Goal: Find specific page/section: Find specific page/section

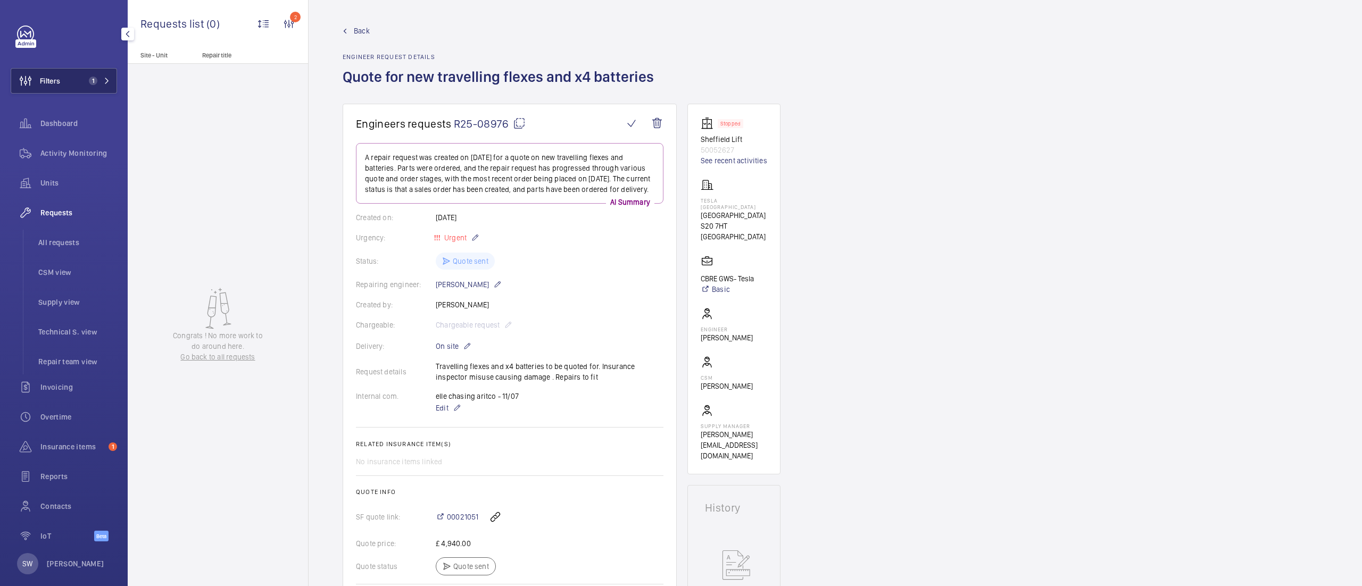
click at [74, 76] on button "Filters 1" at bounding box center [64, 81] width 106 height 26
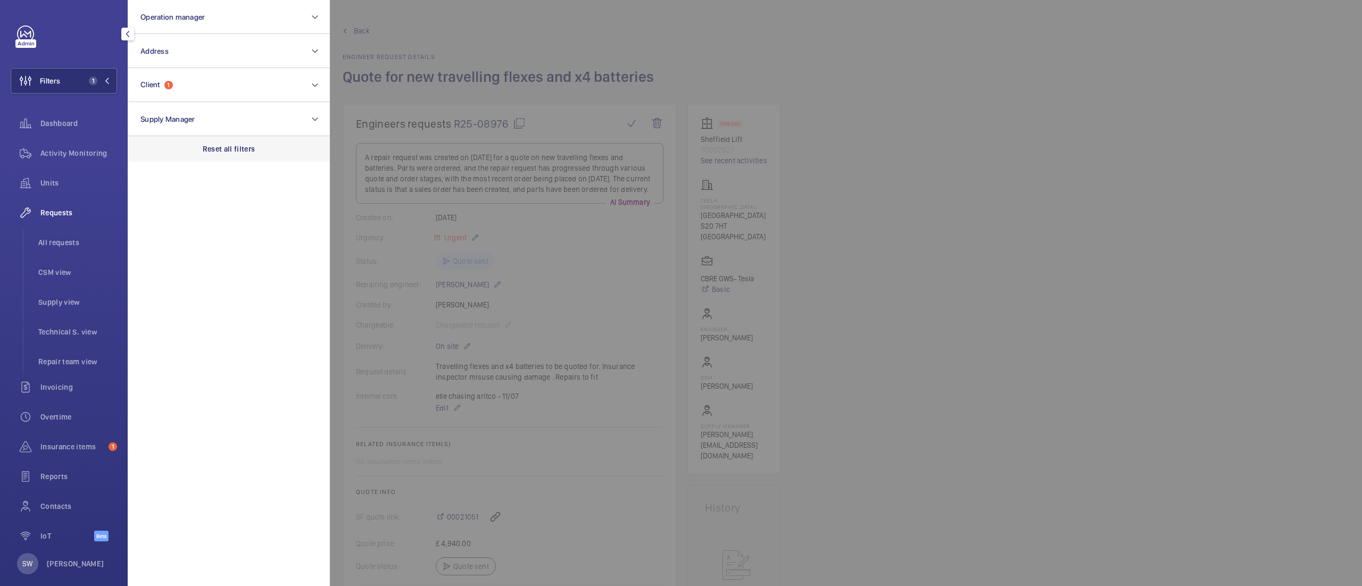
click at [268, 143] on div "Reset all filters" at bounding box center [229, 149] width 202 height 26
click at [188, 1] on button "Operation manager" at bounding box center [229, 17] width 202 height 34
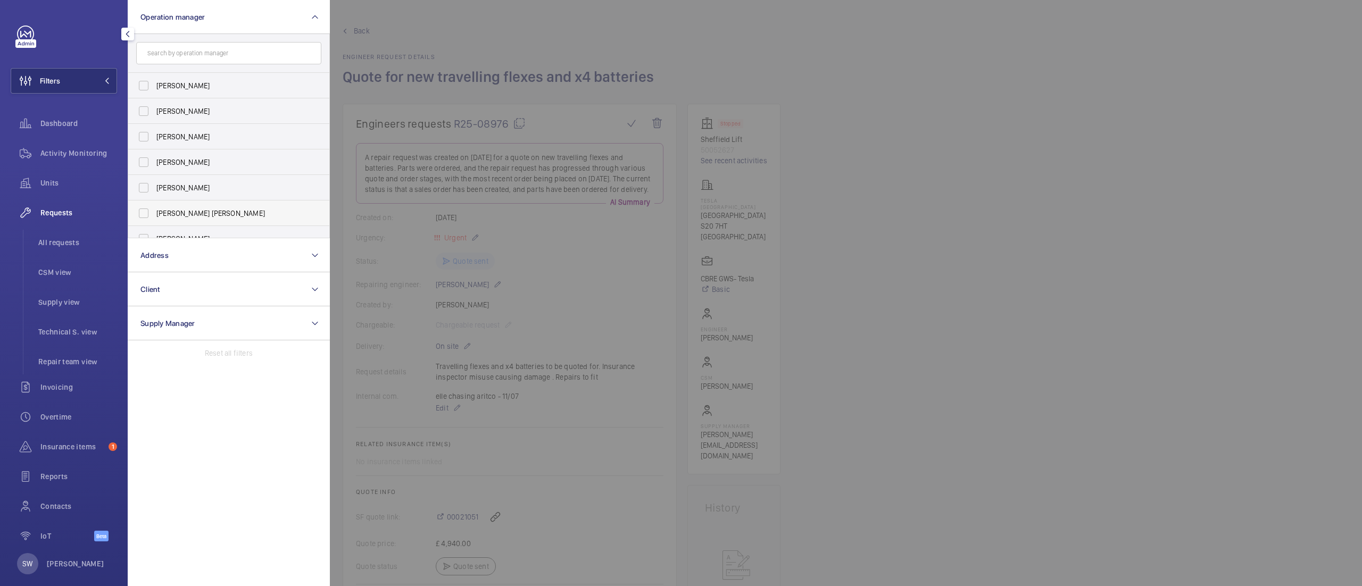
click at [193, 207] on label "[PERSON_NAME] [PERSON_NAME]" at bounding box center [220, 214] width 185 height 26
click at [154, 207] on input "[PERSON_NAME] [PERSON_NAME]" at bounding box center [143, 213] width 21 height 21
checkbox input "true"
click at [1032, 300] on div at bounding box center [1011, 293] width 1362 height 586
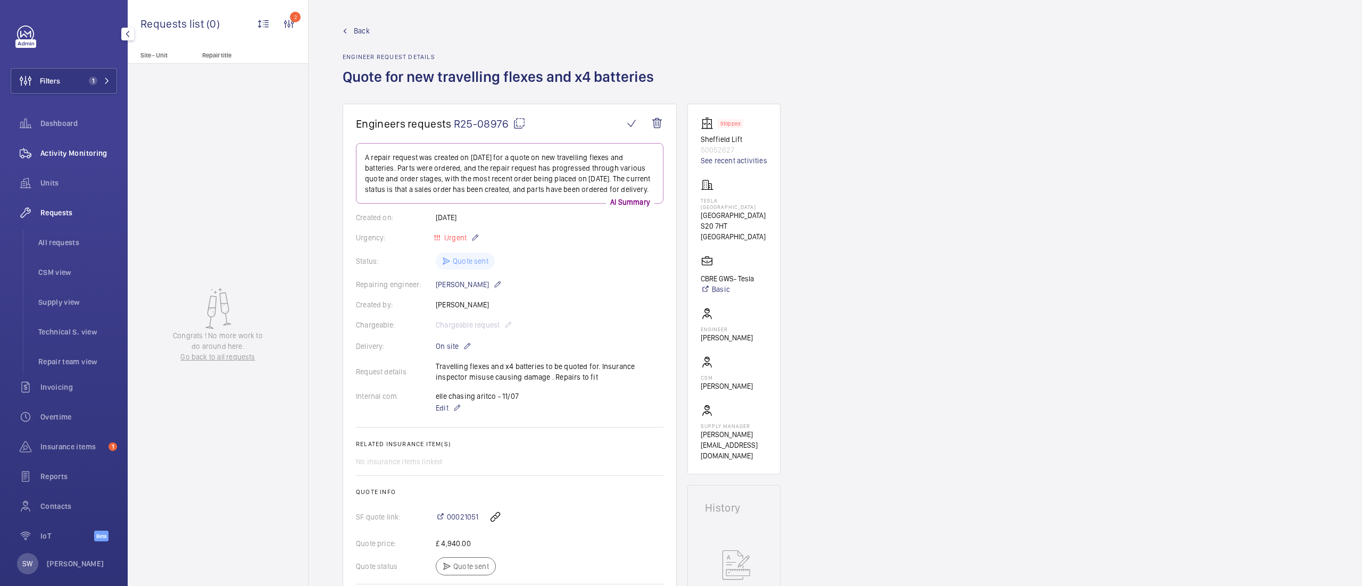
click at [47, 155] on span "Activity Monitoring" at bounding box center [78, 153] width 77 height 11
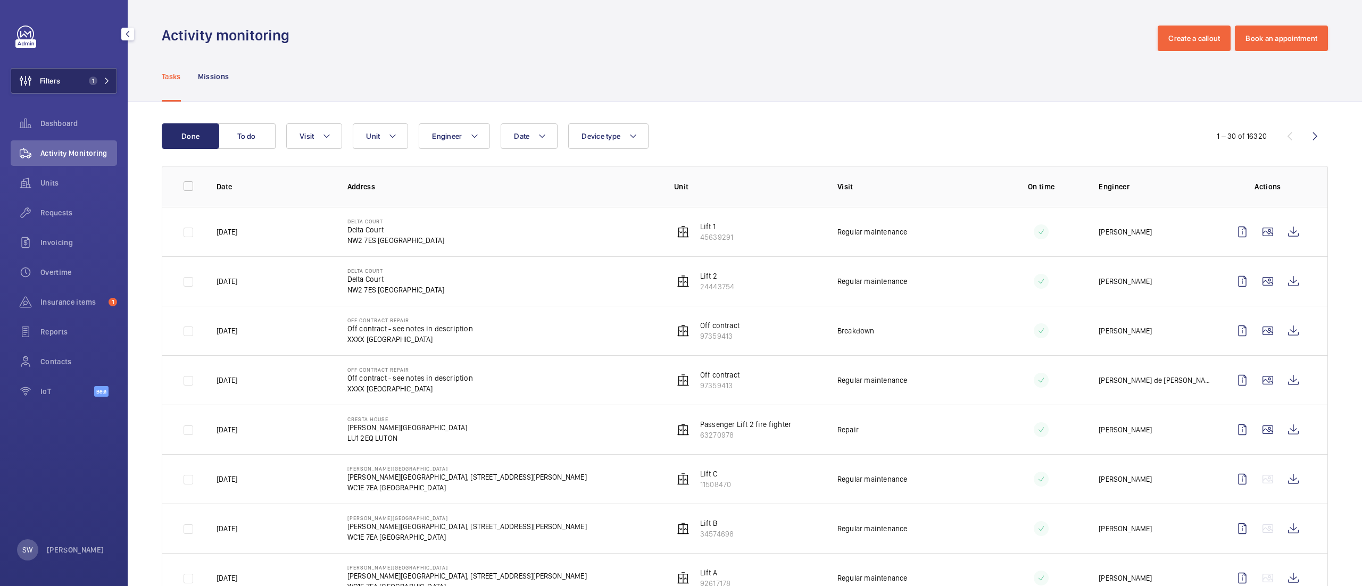
click at [61, 82] on button "Filters 1" at bounding box center [64, 81] width 106 height 26
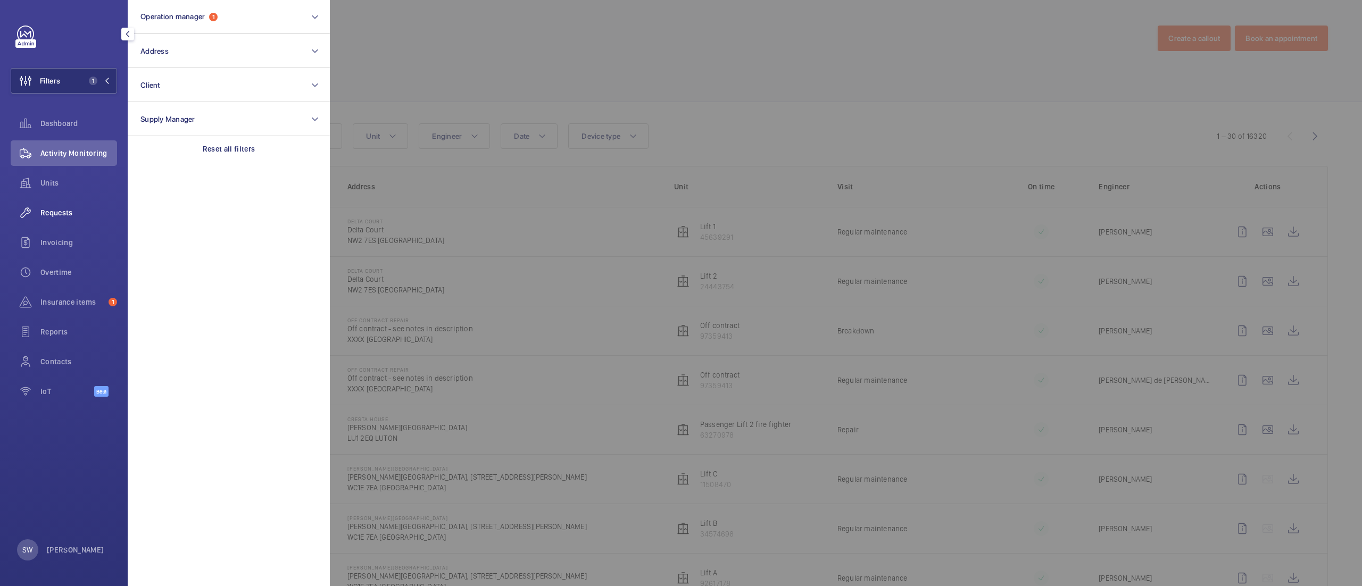
click at [54, 213] on span "Requests" at bounding box center [78, 212] width 77 height 11
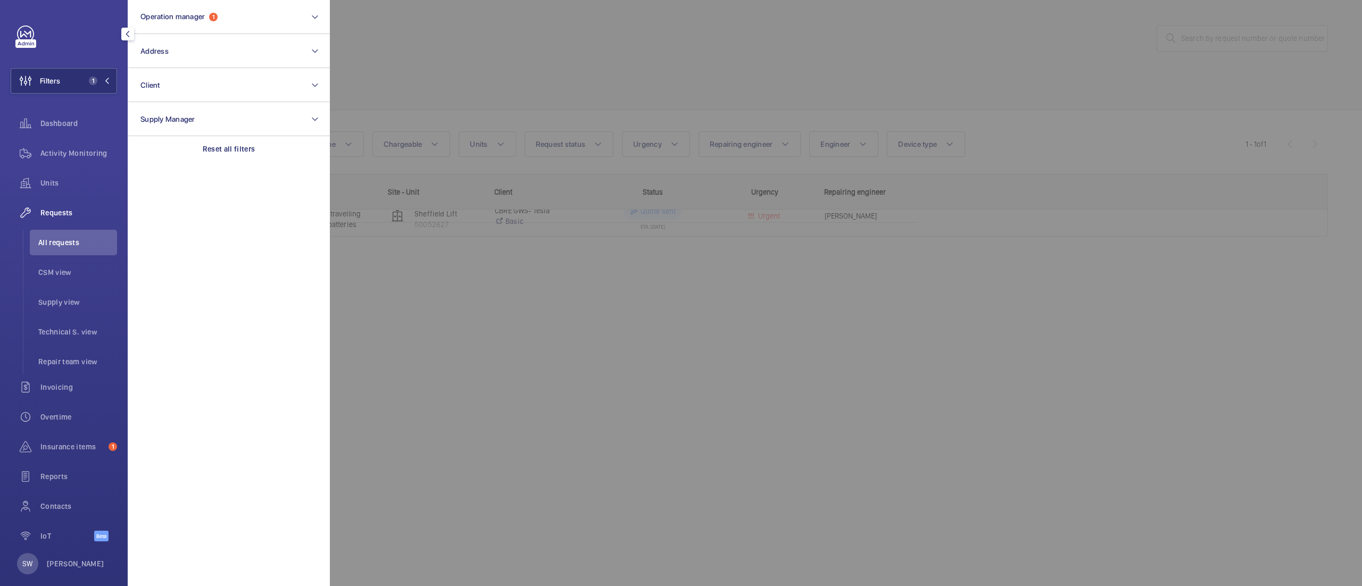
click at [532, 85] on div at bounding box center [1011, 293] width 1362 height 586
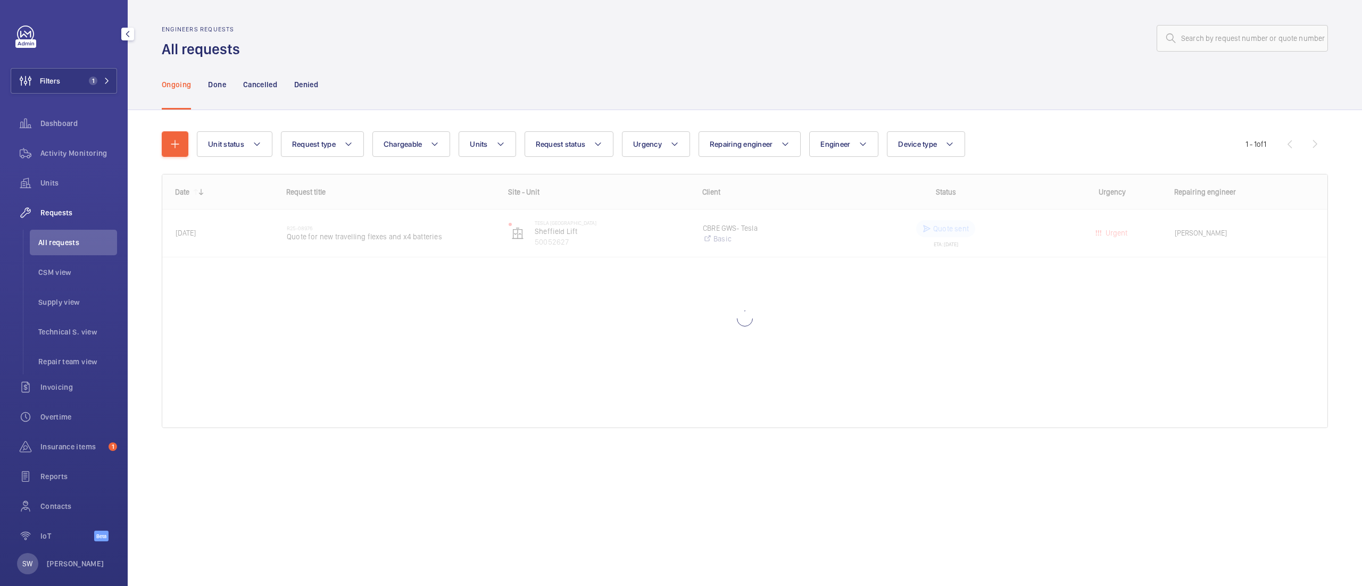
click at [518, 138] on div "Unit status Request type Chargeable Units Request status Urgency Repairing engi…" at bounding box center [721, 144] width 1048 height 26
click at [512, 140] on button "Units" at bounding box center [486, 144] width 57 height 26
click at [544, 140] on span "Request status" at bounding box center [561, 144] width 50 height 9
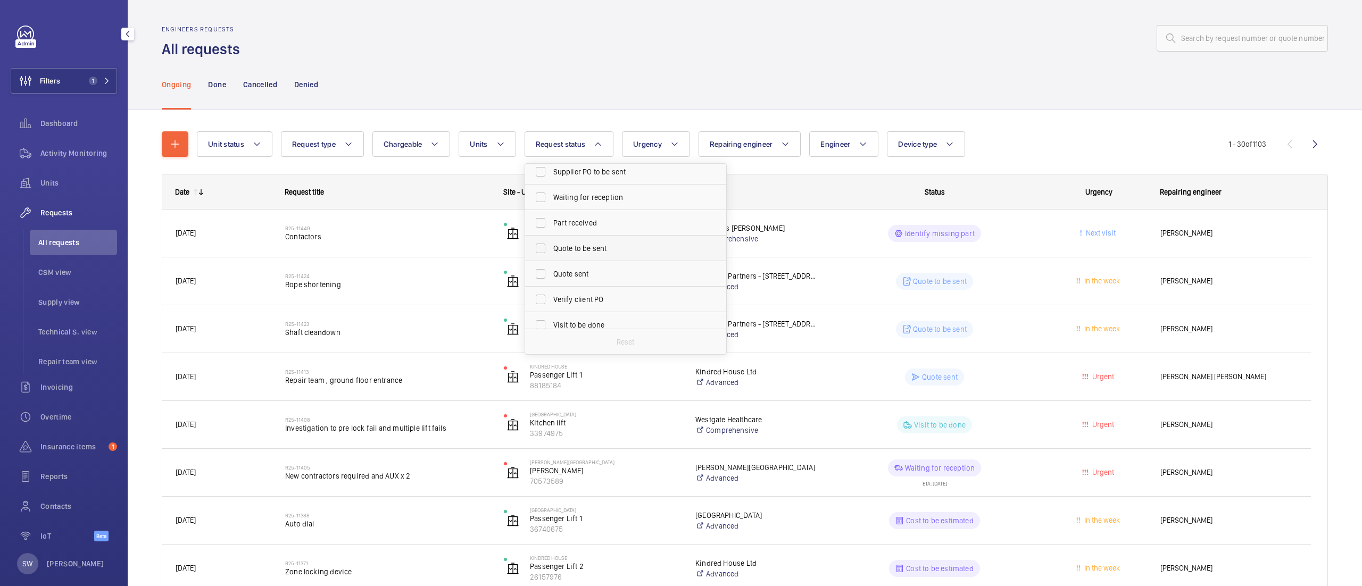
scroll to position [111, 0]
click at [634, 247] on span "Quote to be sent" at bounding box center [626, 244] width 146 height 11
click at [551, 247] on input "Quote to be sent" at bounding box center [540, 244] width 21 height 21
checkbox input "true"
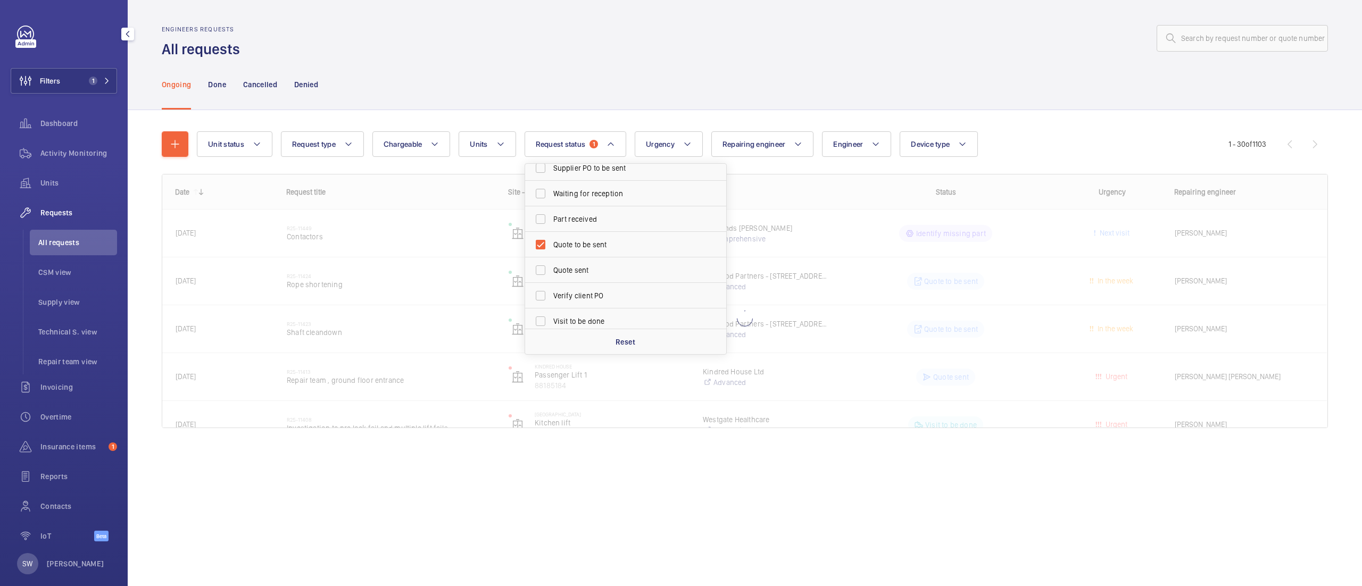
click at [873, 83] on div "Ongoing Done Cancelled Denied" at bounding box center [745, 84] width 1166 height 51
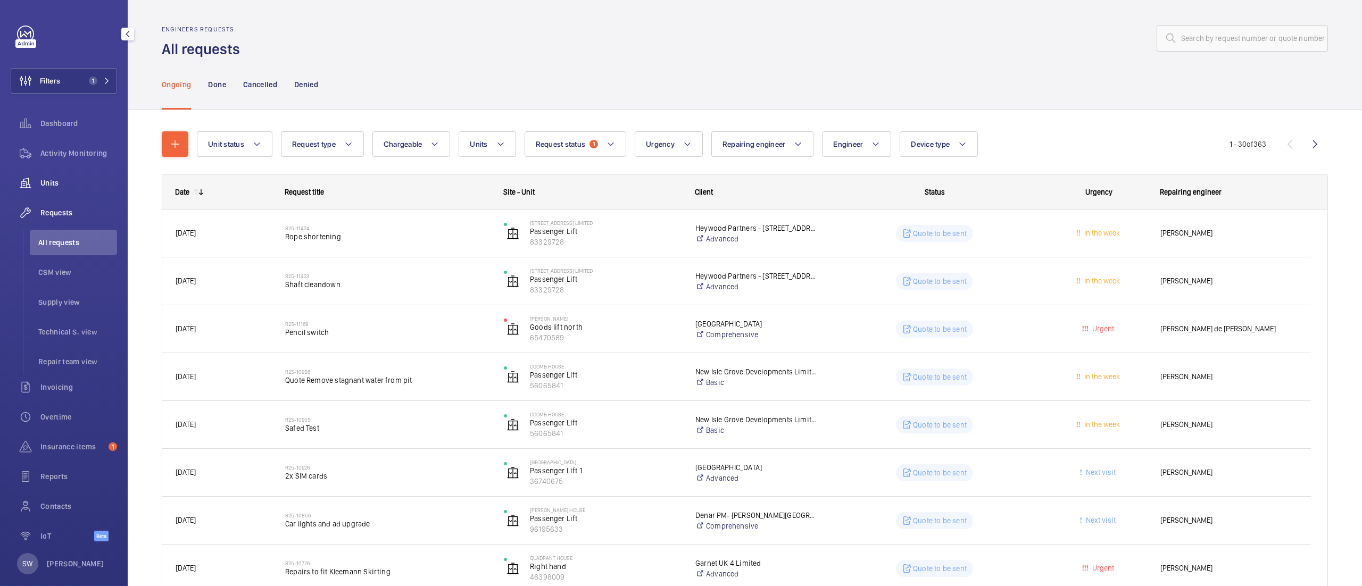
click at [66, 178] on span "Units" at bounding box center [78, 183] width 77 height 11
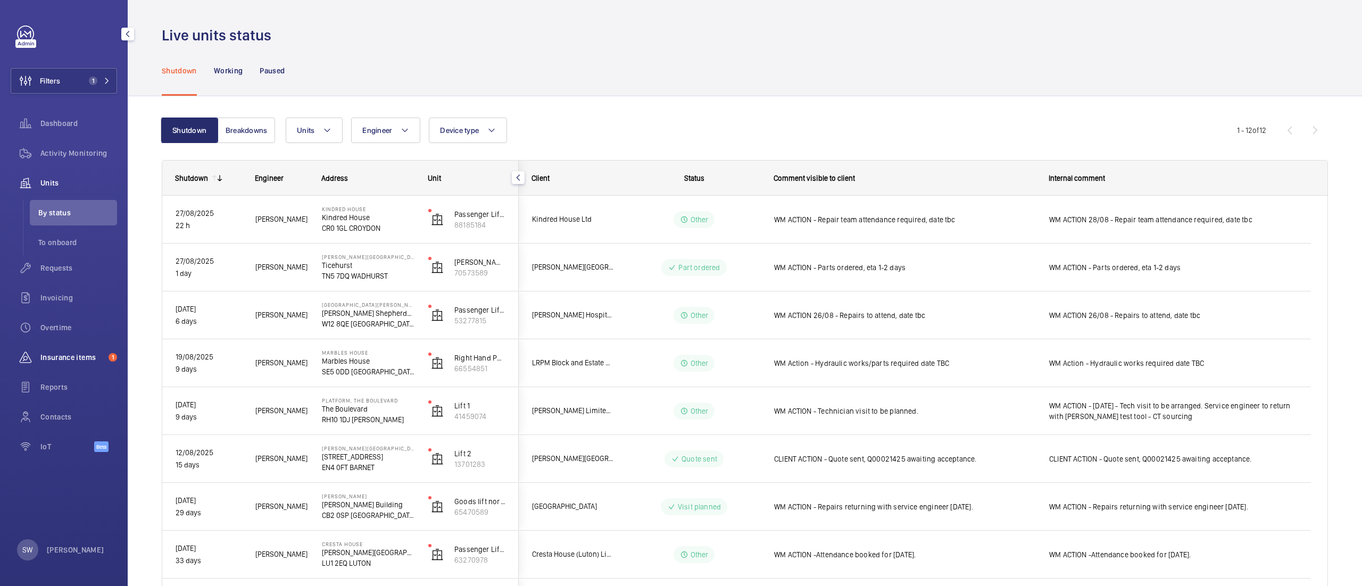
click at [67, 360] on span "Insurance items" at bounding box center [72, 357] width 64 height 11
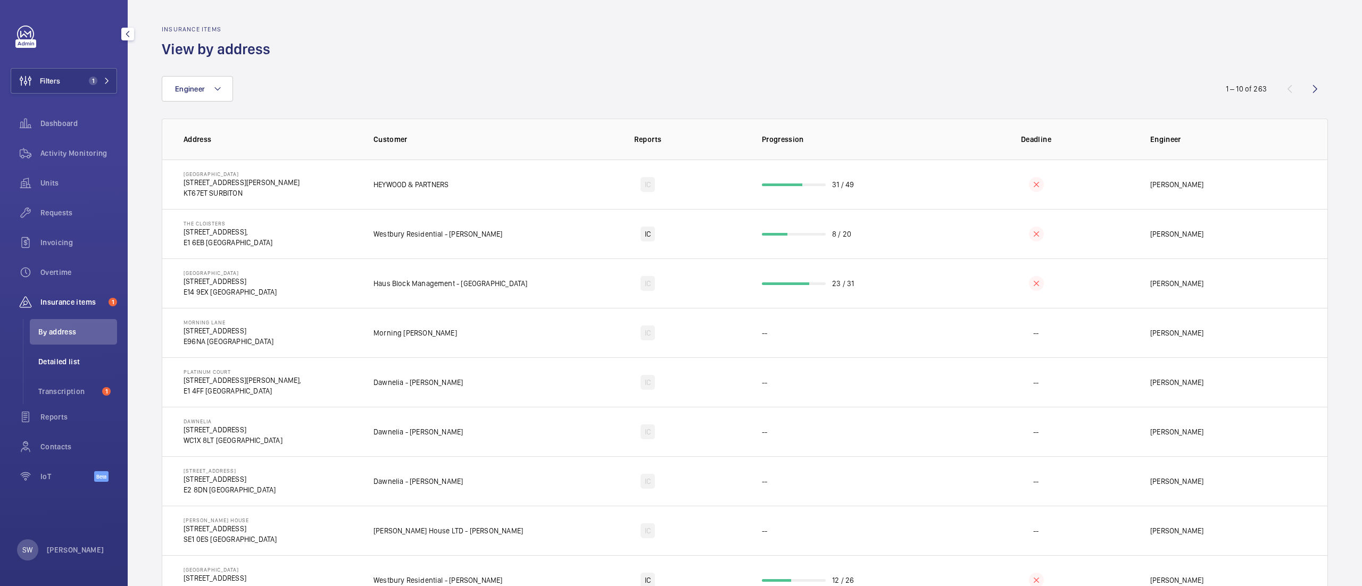
click at [77, 363] on span "Detailed list" at bounding box center [77, 361] width 79 height 11
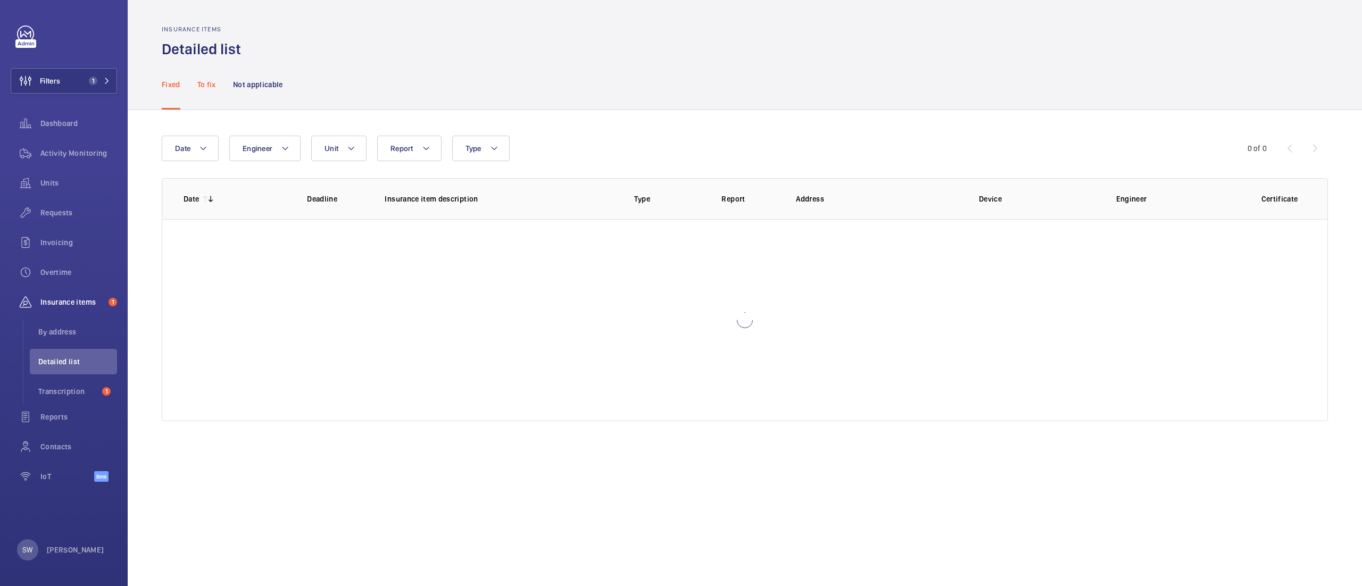
click at [207, 84] on p "To fix" at bounding box center [206, 84] width 19 height 11
